Goal: Task Accomplishment & Management: Complete application form

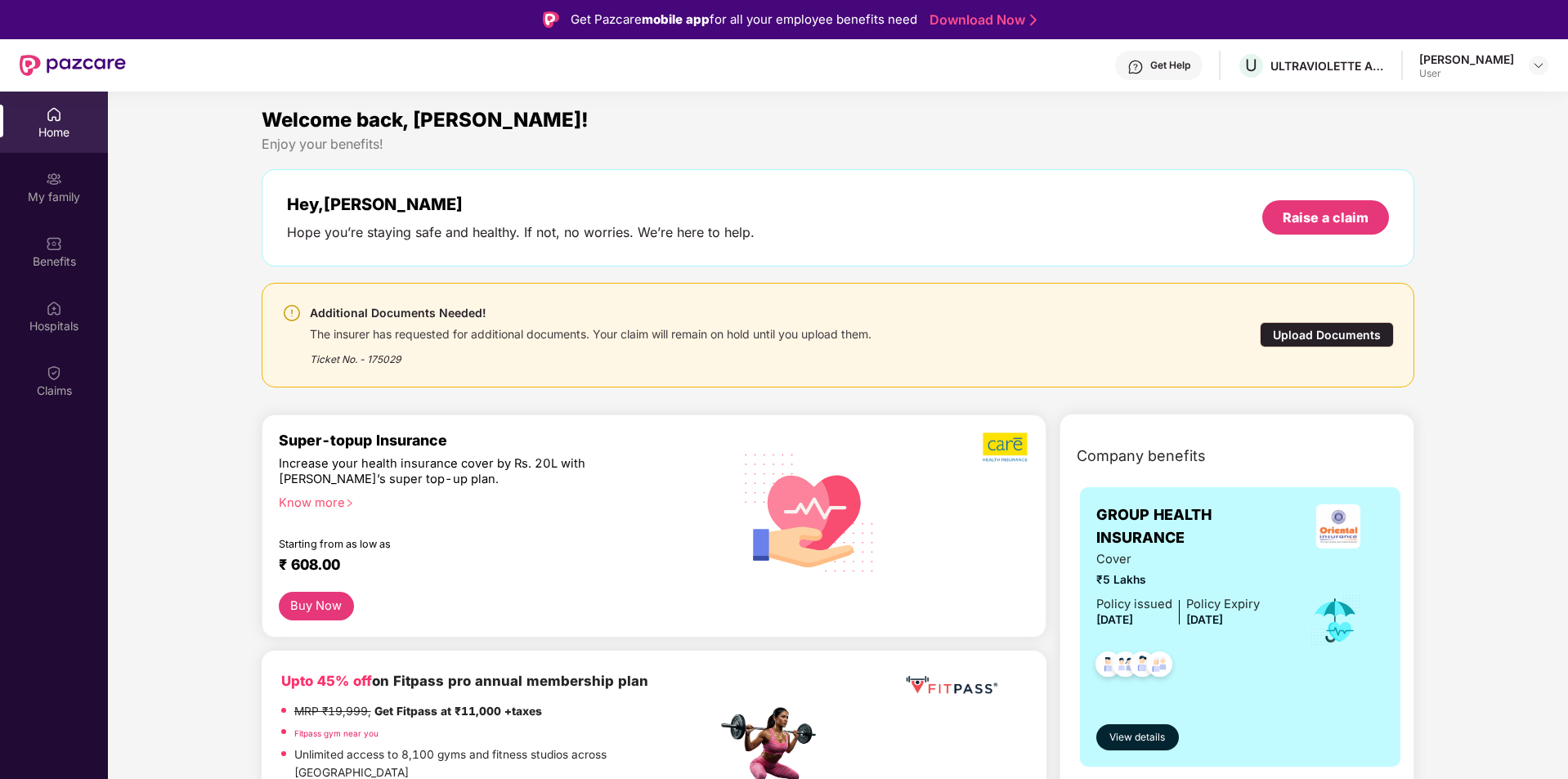
click at [1255, 338] on div "Additional Documents Needed! The insurer has requested for additional documents…" at bounding box center [839, 335] width 1113 height 64
click at [1284, 328] on div "Upload Documents" at bounding box center [1327, 335] width 134 height 26
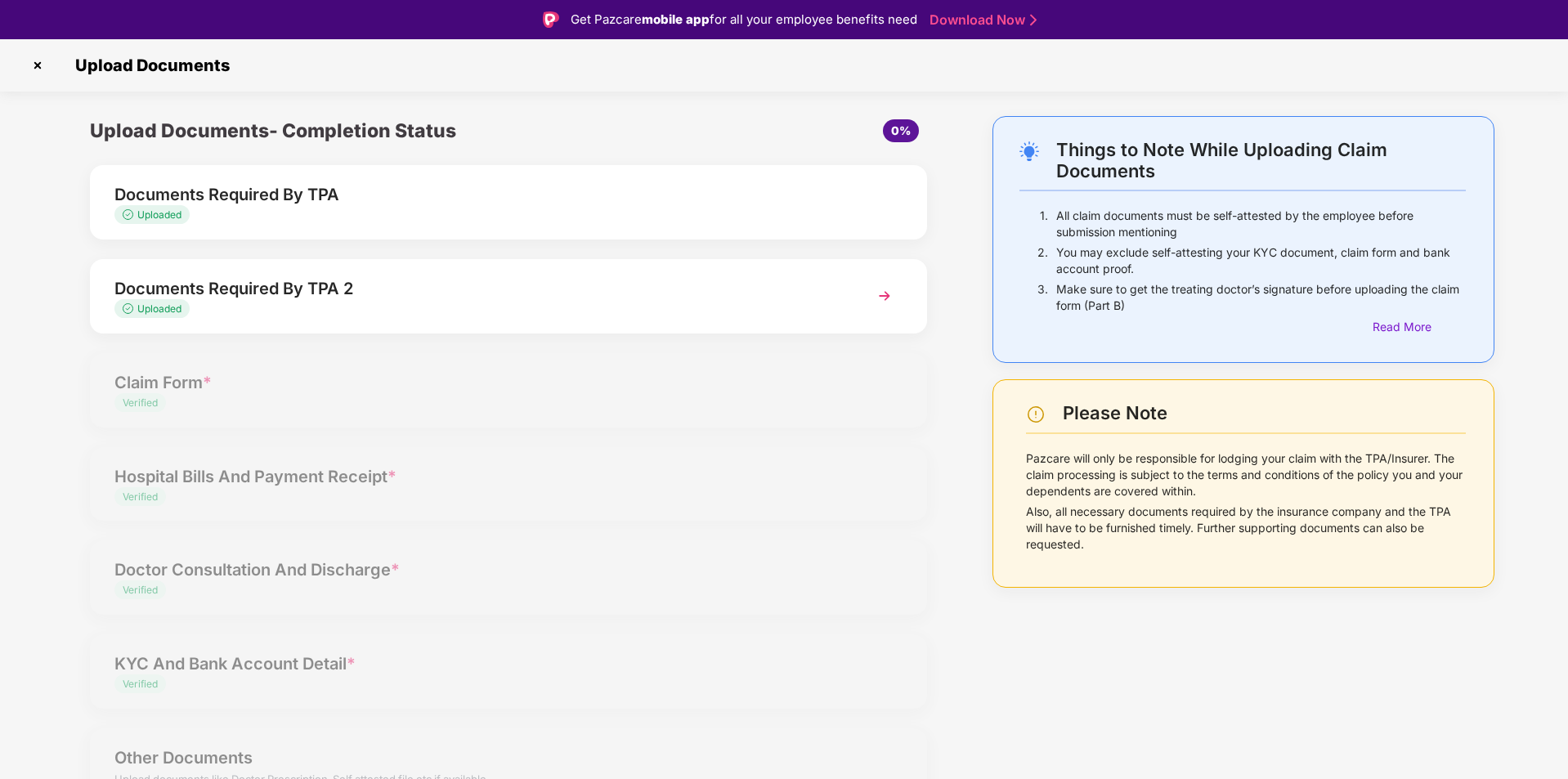
click at [420, 294] on div "Documents Required By TPA 2" at bounding box center [475, 289] width 722 height 26
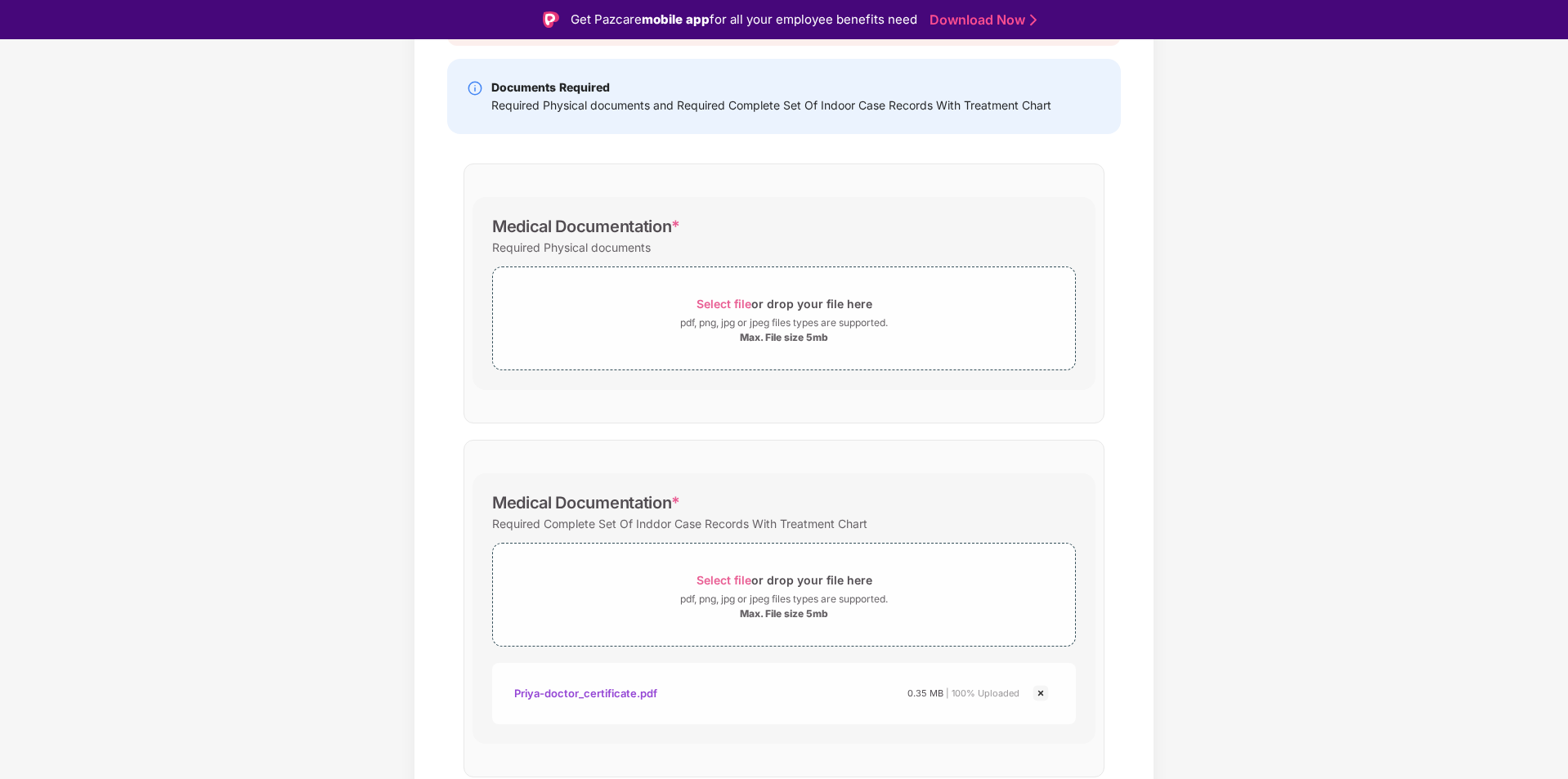
scroll to position [280, 0]
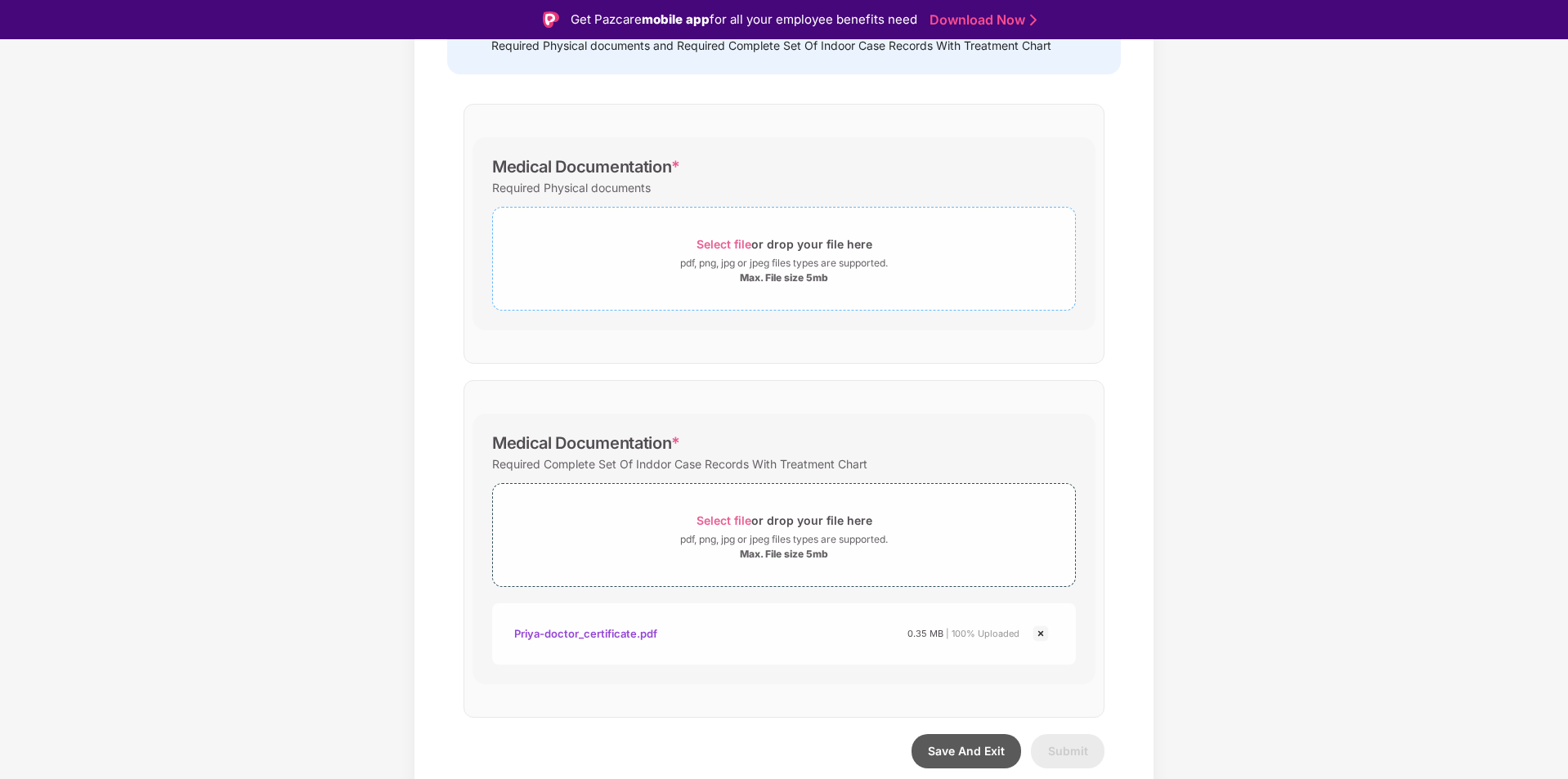
click at [614, 247] on div "Select file or drop your file here" at bounding box center [784, 244] width 582 height 22
